Goal: Check status

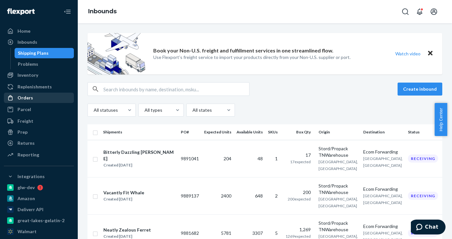
click at [27, 96] on div "Orders" at bounding box center [25, 98] width 16 height 6
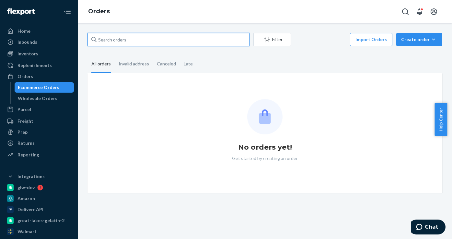
click at [114, 40] on input "text" at bounding box center [168, 39] width 162 height 13
paste input "SO-GLW-00140634"
type input "SO-GLW-00140634"
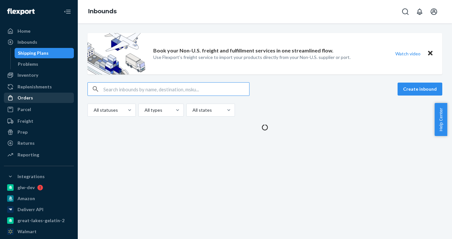
click at [27, 97] on div "Orders" at bounding box center [25, 98] width 16 height 6
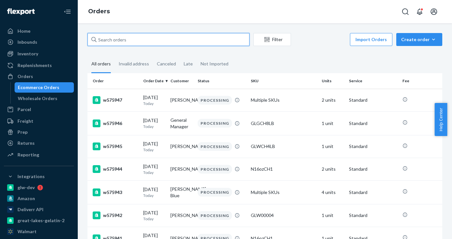
click at [124, 40] on input "text" at bounding box center [168, 39] width 162 height 13
paste input "w570458"
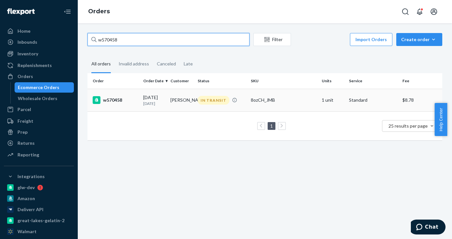
type input "w570458"
click at [111, 101] on div "w570458" at bounding box center [115, 100] width 45 height 8
